Goal: Find specific page/section: Find specific page/section

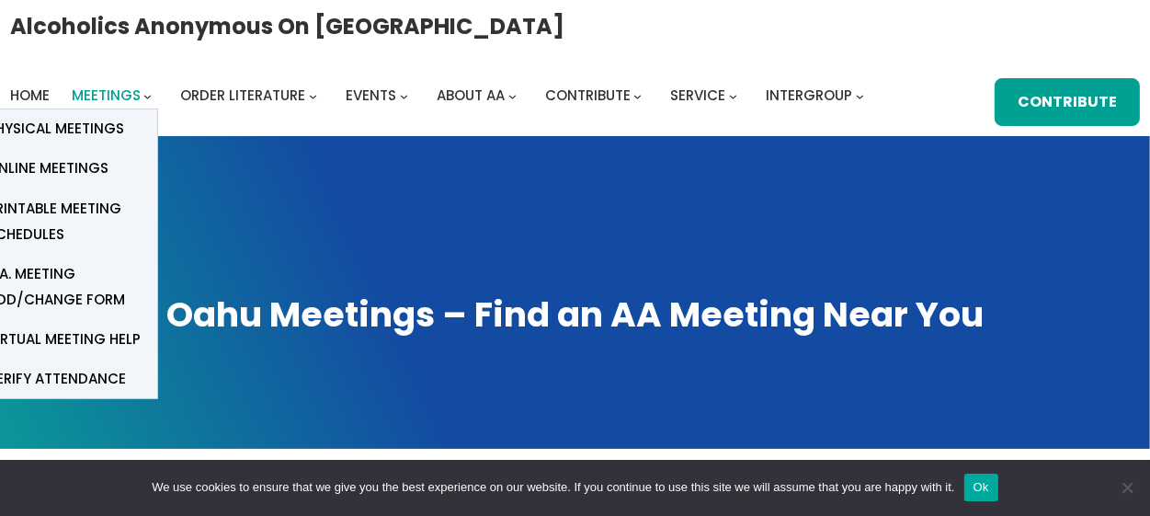
click at [99, 90] on span "Meetings" at bounding box center [106, 95] width 69 height 19
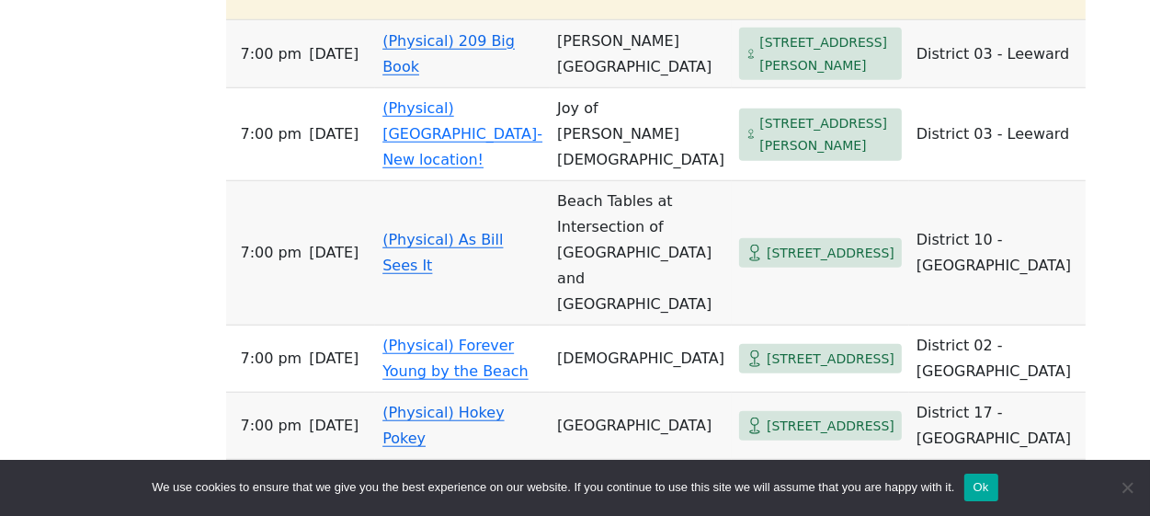
scroll to position [1225, 0]
click at [767, 241] on span "[STREET_ADDRESS]" at bounding box center [831, 252] width 128 height 23
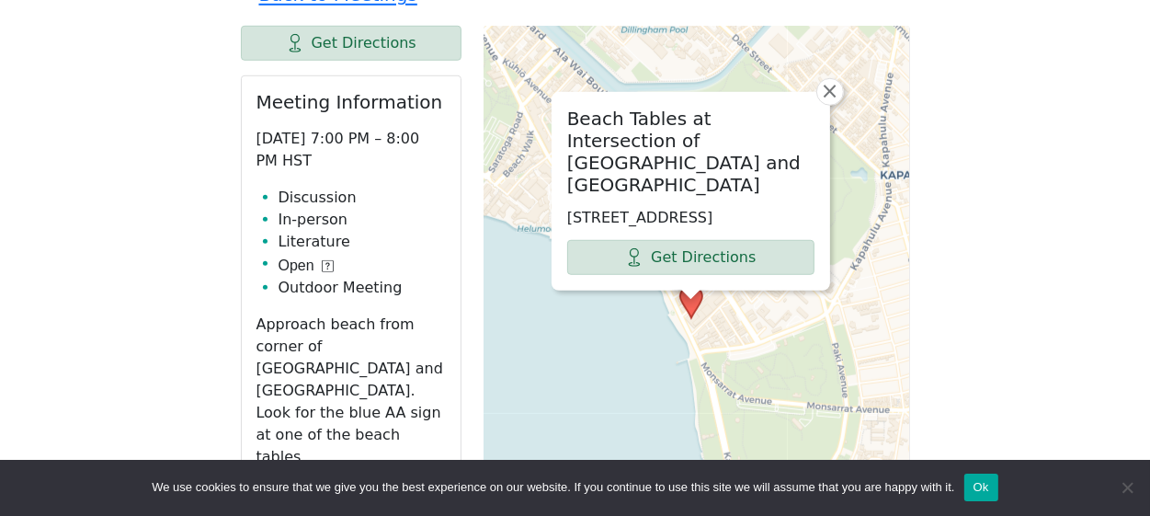
scroll to position [1095, 0]
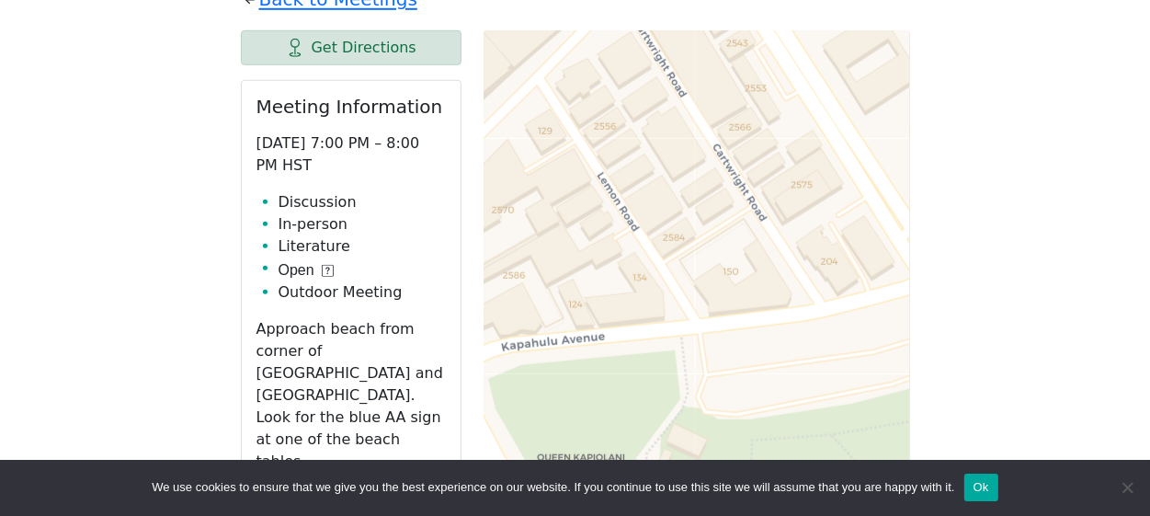
drag, startPoint x: 623, startPoint y: 159, endPoint x: 1009, endPoint y: 130, distance: 386.4
click at [1009, 130] on div "The Pioneer Group (Tues, 6:30, inside the Women’s Bld. at Central Union Church)…" at bounding box center [575, 352] width 1035 height 1868
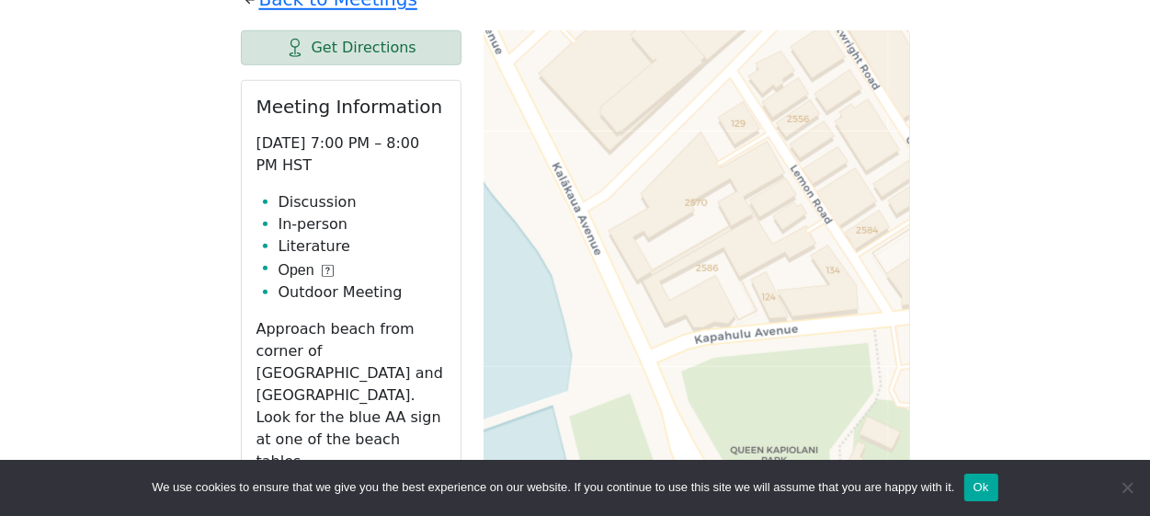
drag, startPoint x: 637, startPoint y: 158, endPoint x: 813, endPoint y: 150, distance: 175.8
click at [813, 150] on div "Beach Tables at Intersection of Ohua and Kalakaua 130 ʻŌhua Ave, Honolulu, HI 9…" at bounding box center [697, 489] width 427 height 919
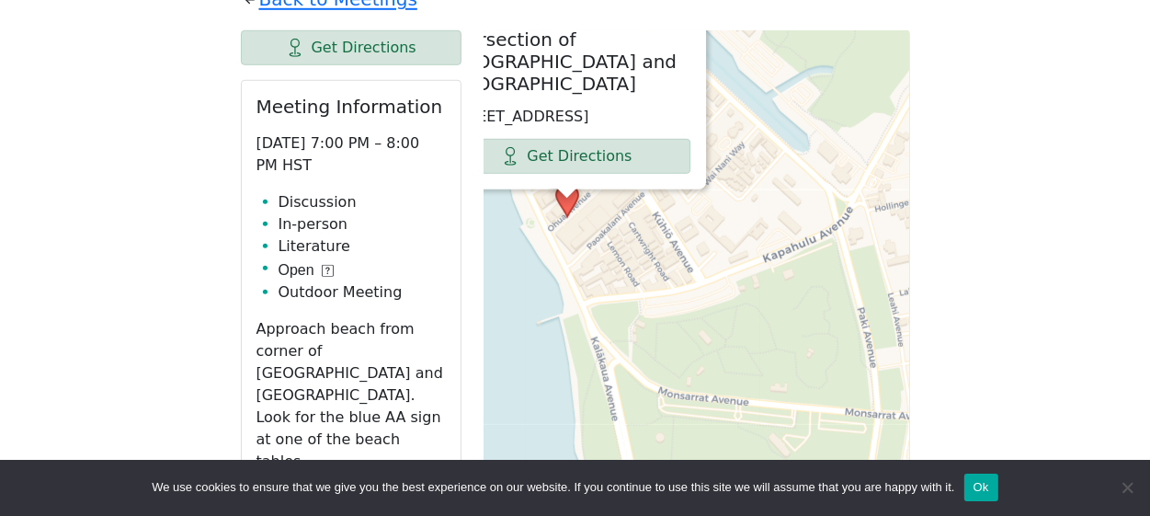
drag, startPoint x: 819, startPoint y: 132, endPoint x: 636, endPoint y: 181, distance: 189.3
click at [636, 183] on div "Beach Tables at Intersection of Ohua and Kalakaua 130 ʻŌhua Ave, Honolulu, HI 9…" at bounding box center [697, 489] width 427 height 919
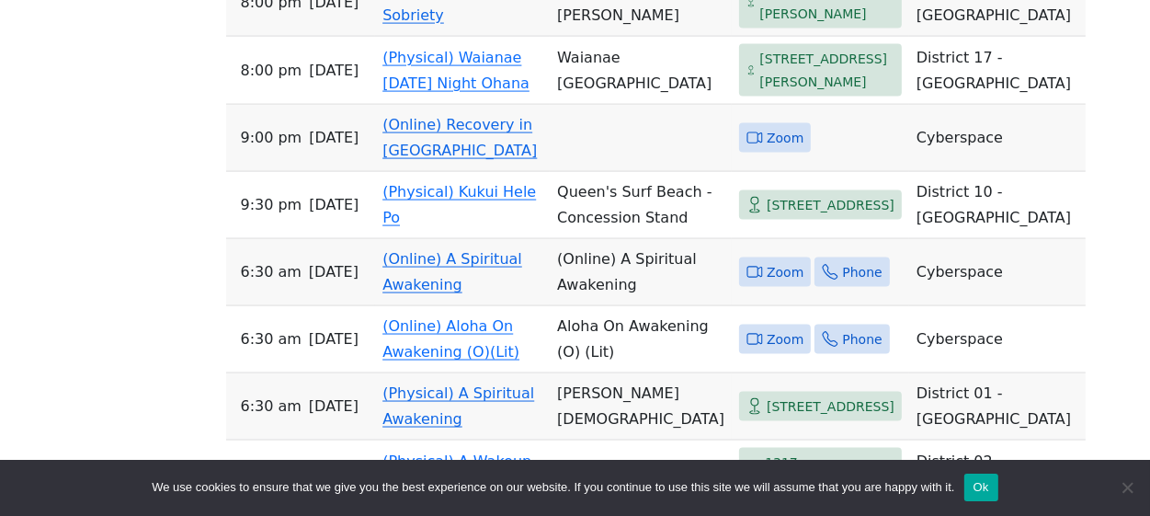
scroll to position [2319, 0]
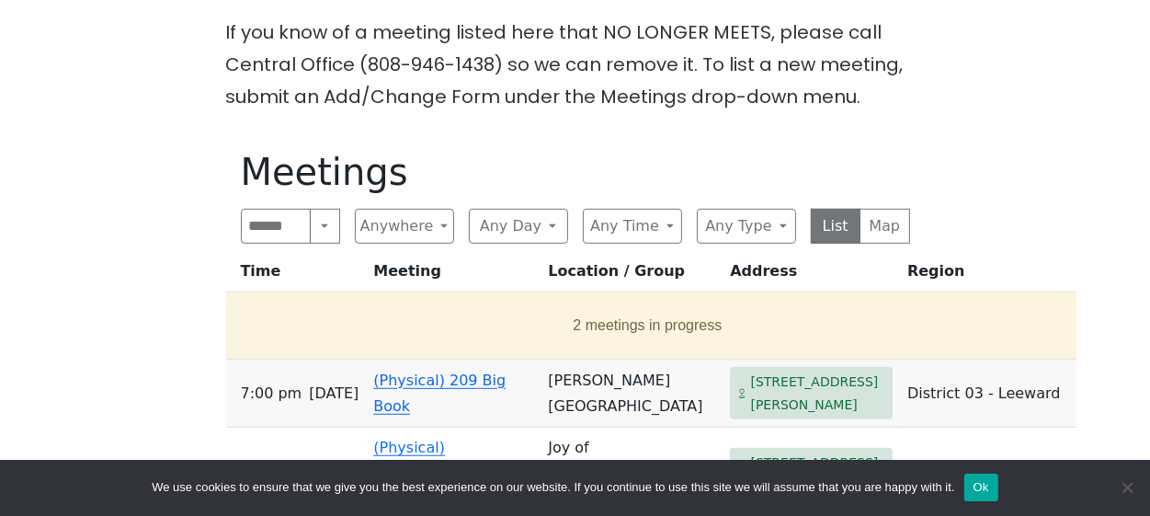
scroll to position [893, 0]
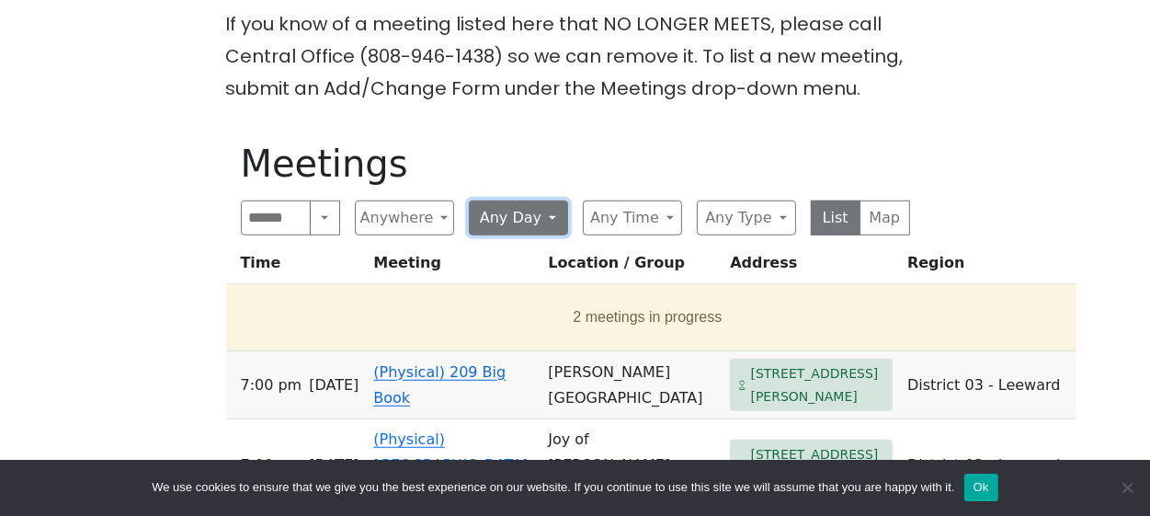
click at [548, 200] on button "Any Day" at bounding box center [518, 217] width 99 height 35
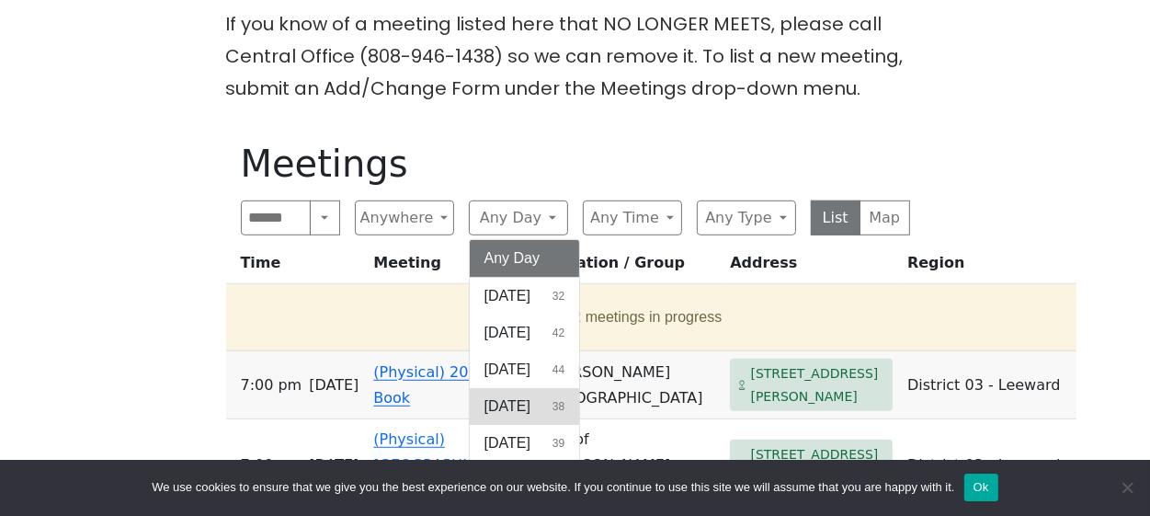
click at [504, 395] on span "[DATE]" at bounding box center [508, 406] width 46 height 22
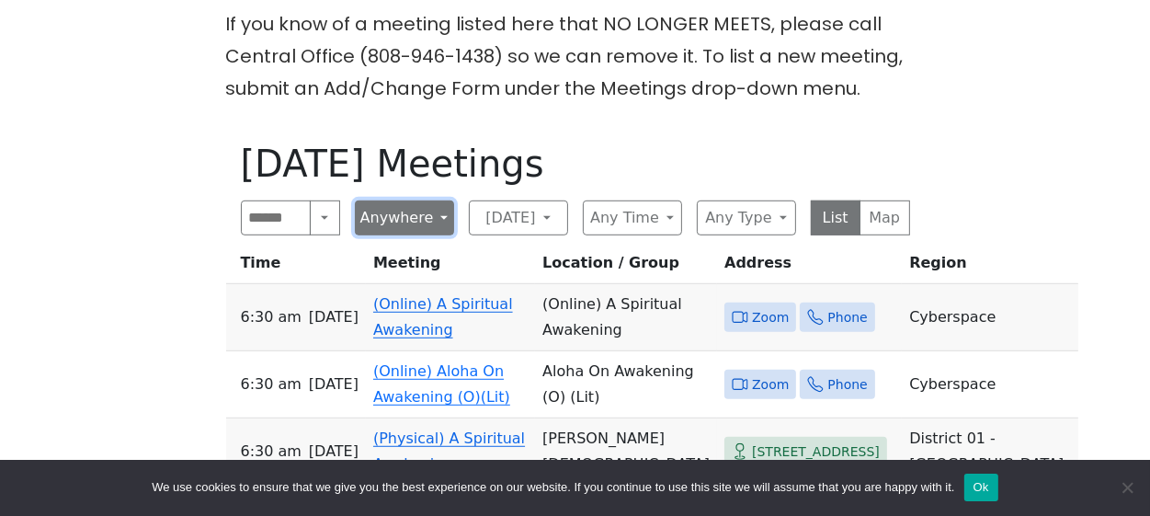
click at [441, 200] on button "Anywhere" at bounding box center [404, 217] width 99 height 35
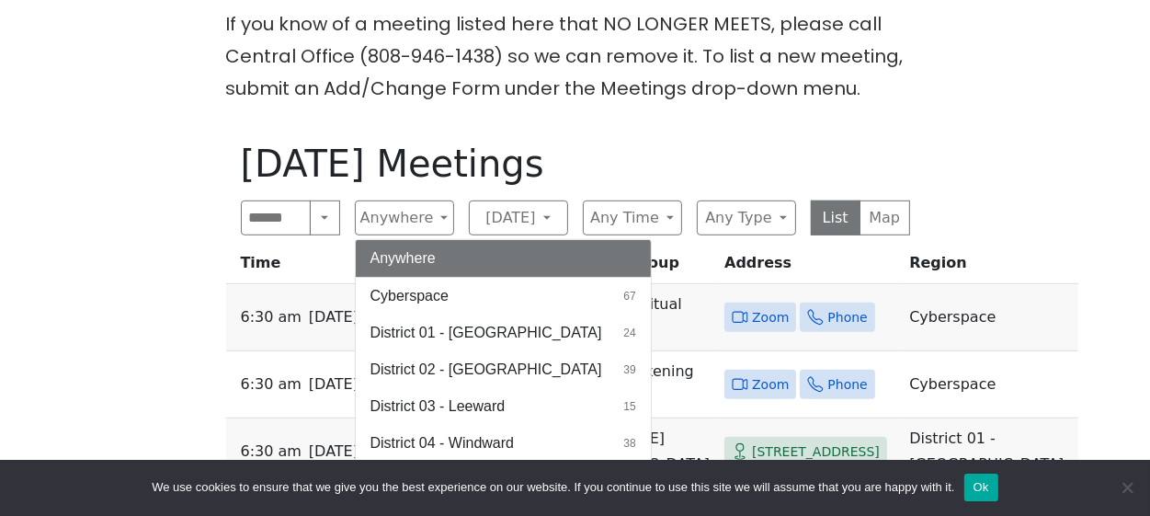
click at [403, 469] on span "District 09 - [GEOGRAPHIC_DATA]" at bounding box center [487, 480] width 232 height 22
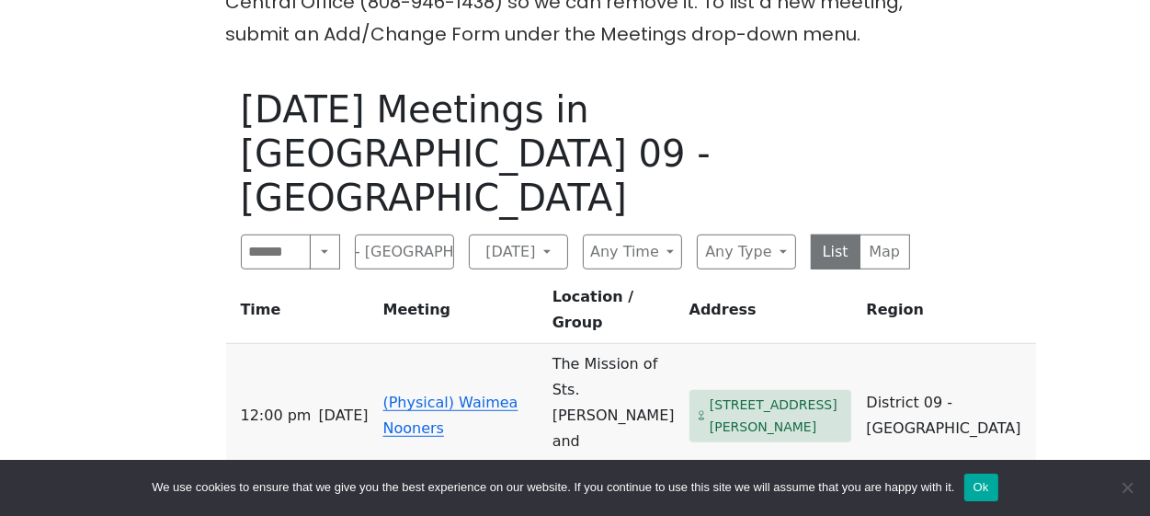
scroll to position [923, 0]
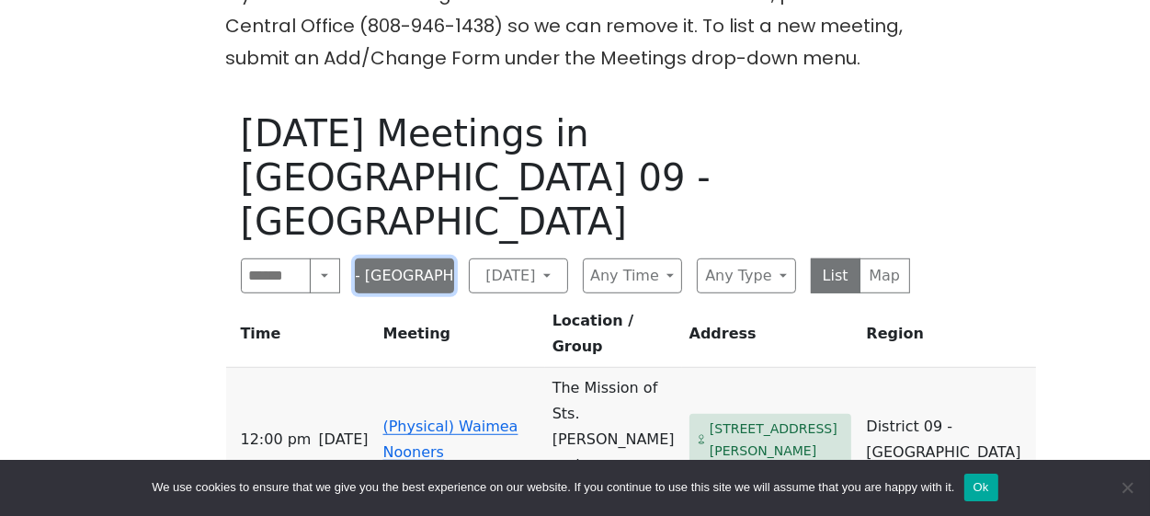
click at [425, 258] on button "District 09 - [GEOGRAPHIC_DATA]" at bounding box center [404, 275] width 99 height 35
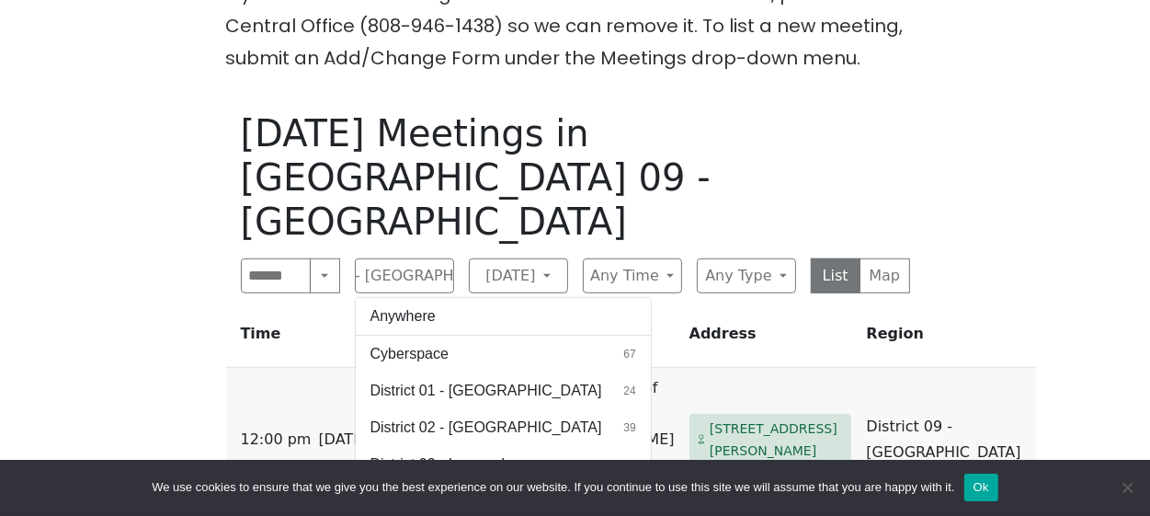
click at [539, 298] on button "Anywhere" at bounding box center [503, 316] width 295 height 37
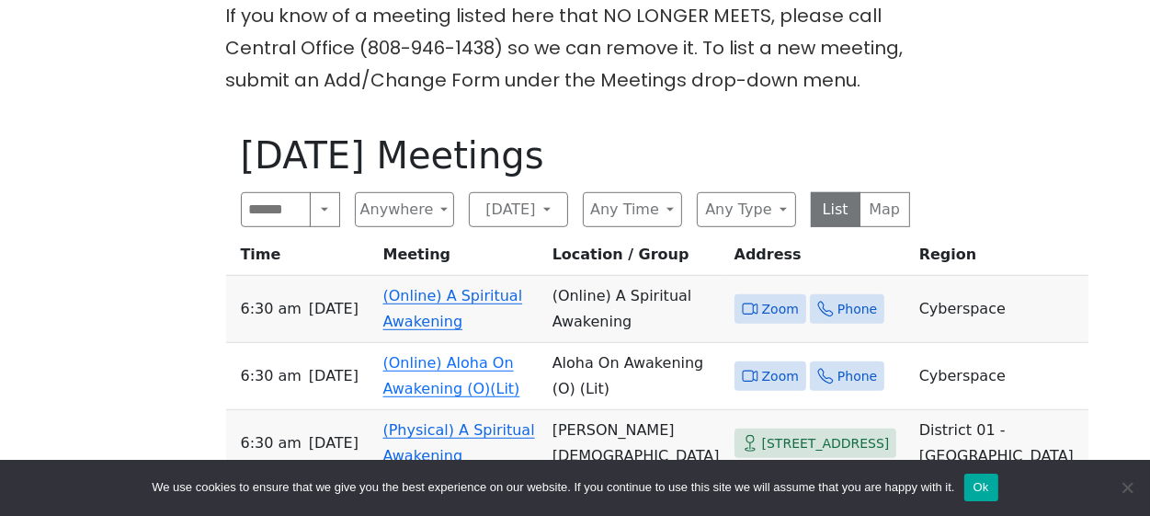
scroll to position [912, 0]
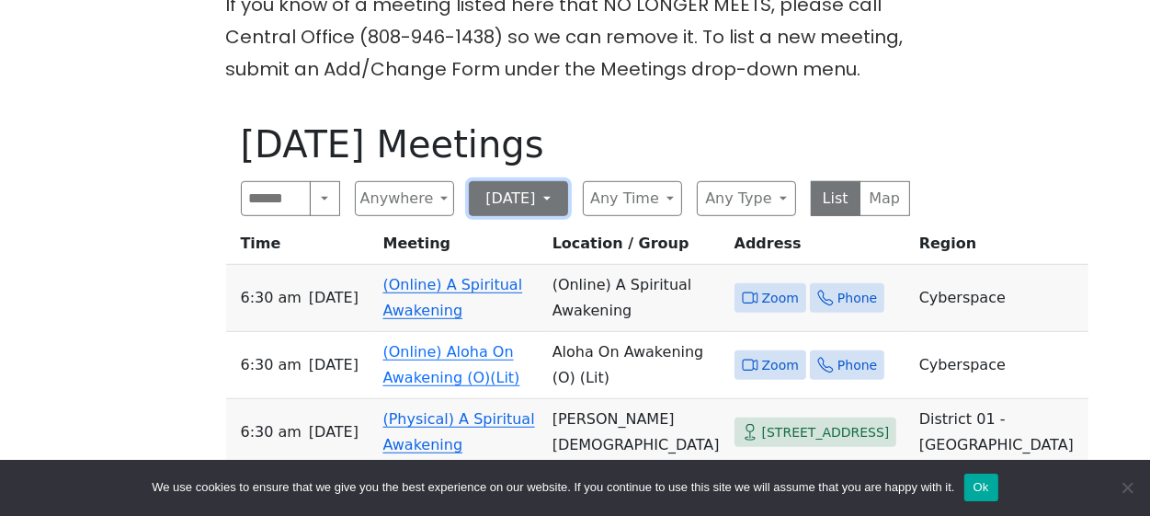
click at [554, 181] on button "[DATE]" at bounding box center [518, 198] width 99 height 35
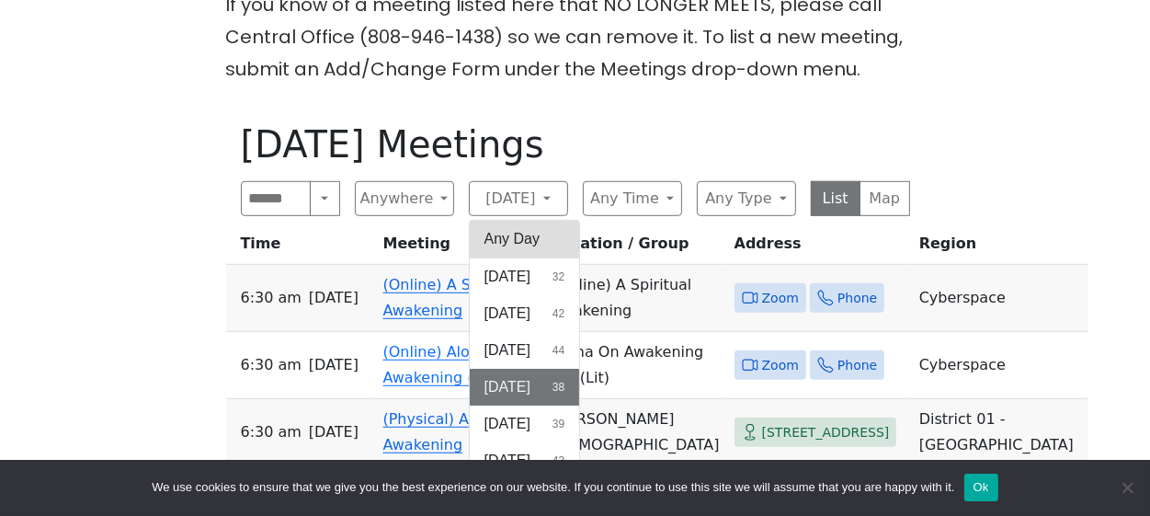
click at [524, 221] on button "Any Day" at bounding box center [525, 239] width 110 height 37
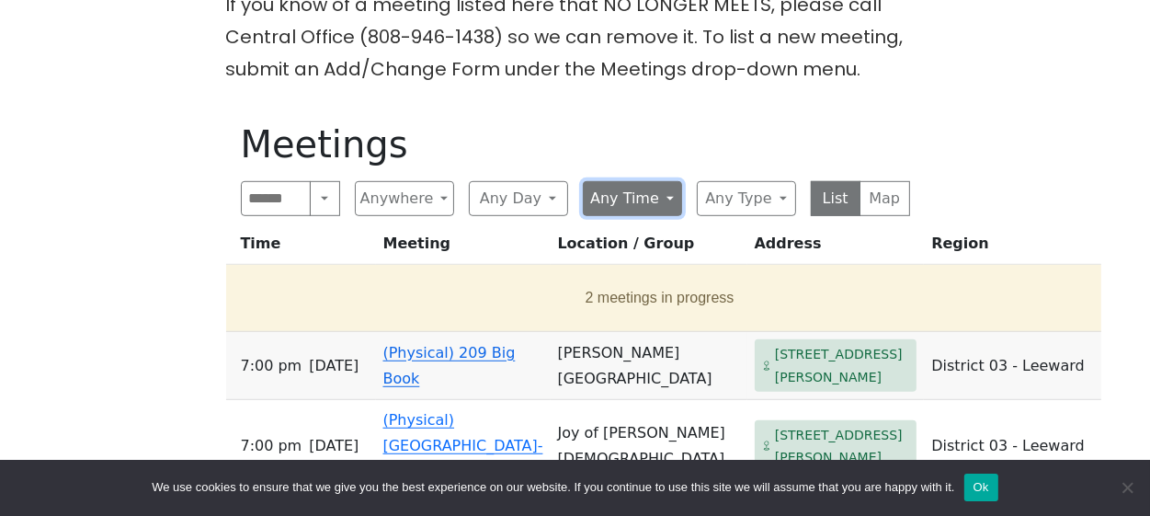
click at [665, 181] on button "Any Time" at bounding box center [632, 198] width 99 height 35
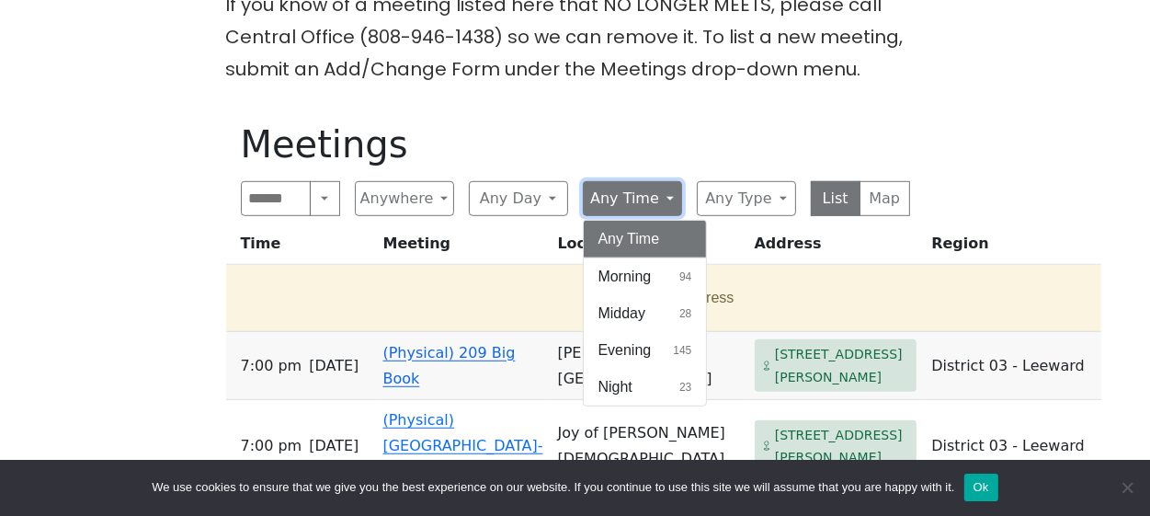
click at [662, 181] on button "Any Time" at bounding box center [632, 198] width 99 height 35
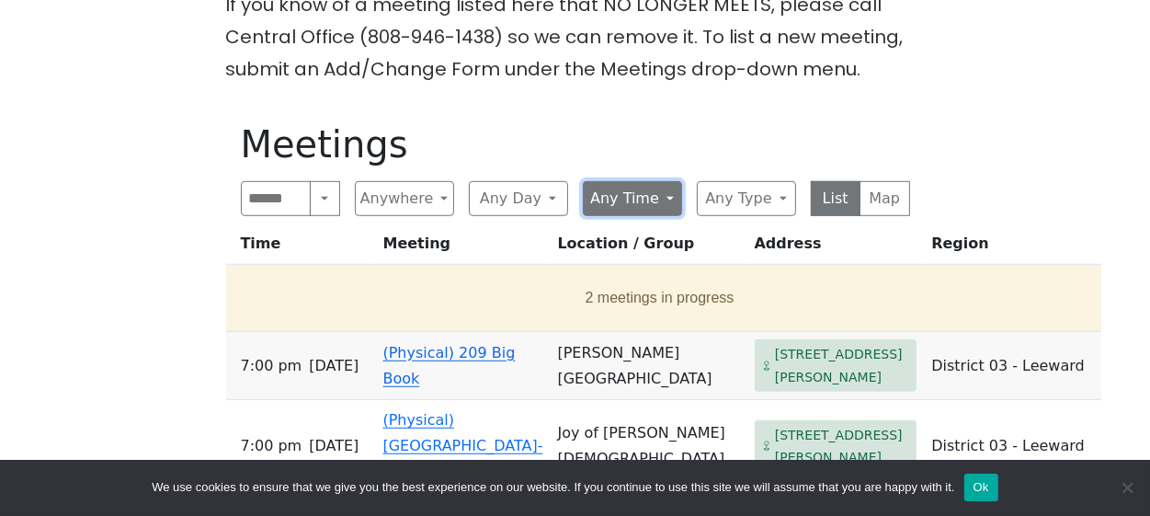
click at [662, 181] on button "Any Time" at bounding box center [632, 198] width 99 height 35
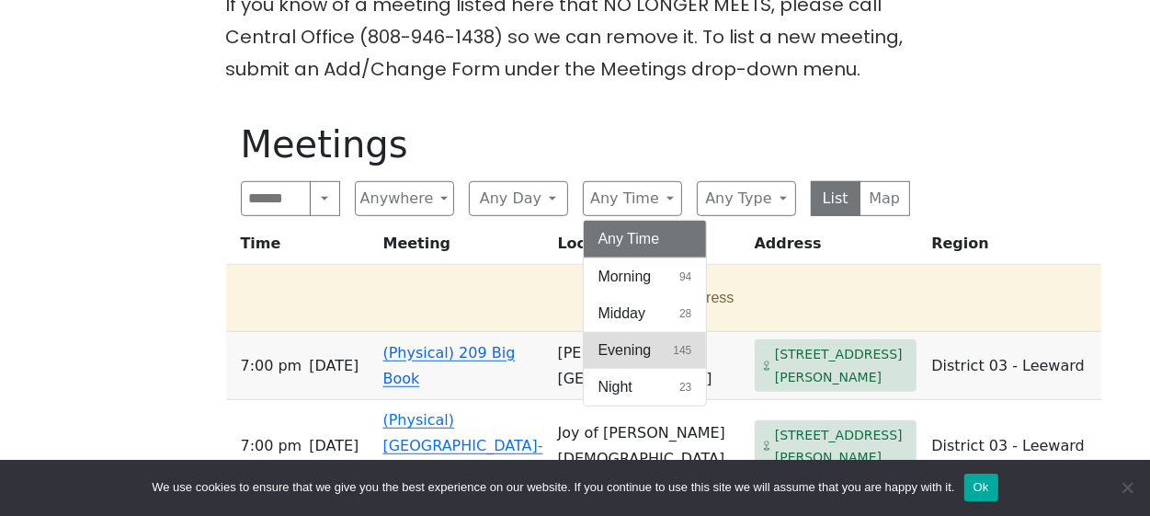
click at [622, 339] on span "Evening" at bounding box center [625, 350] width 53 height 22
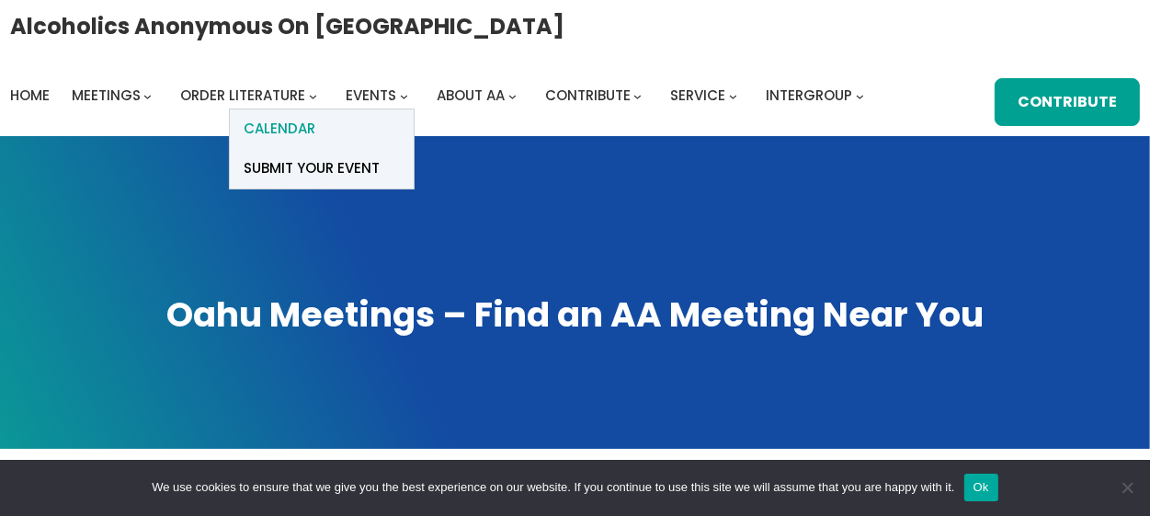
click at [302, 126] on span "Calendar" at bounding box center [280, 129] width 72 height 26
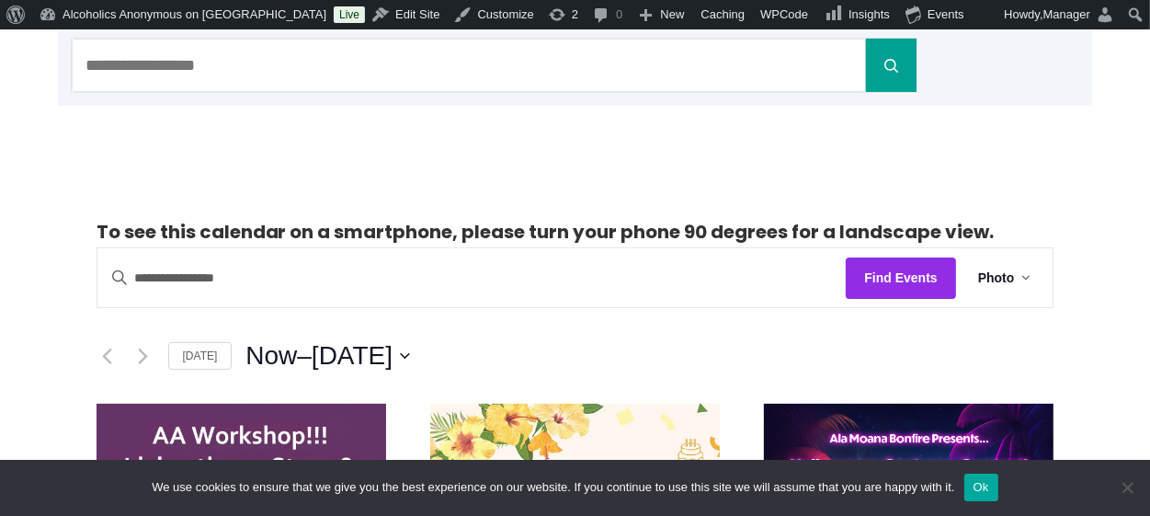
scroll to position [199, 0]
